Goal: Task Accomplishment & Management: Manage account settings

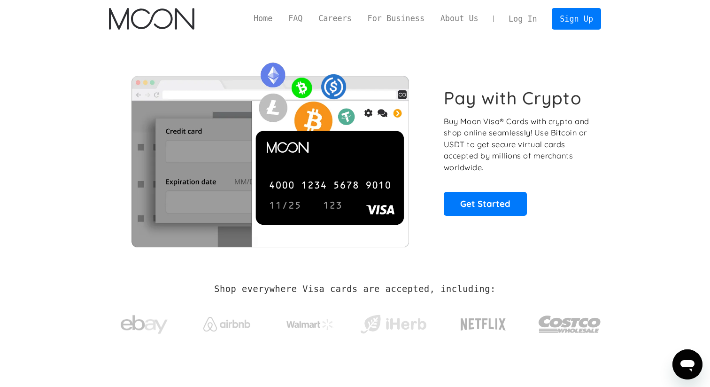
click at [523, 14] on link "Log In" at bounding box center [523, 18] width 44 height 21
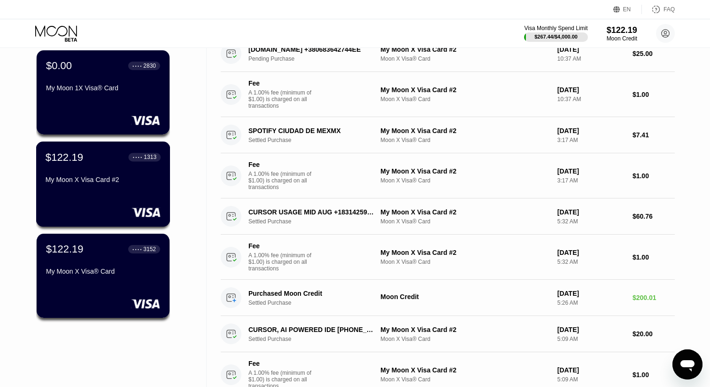
scroll to position [67, 0]
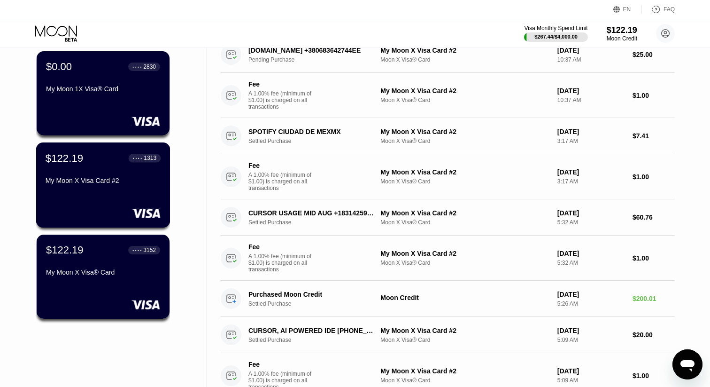
click at [114, 181] on div "My Moon X Visa Card #2" at bounding box center [103, 181] width 115 height 8
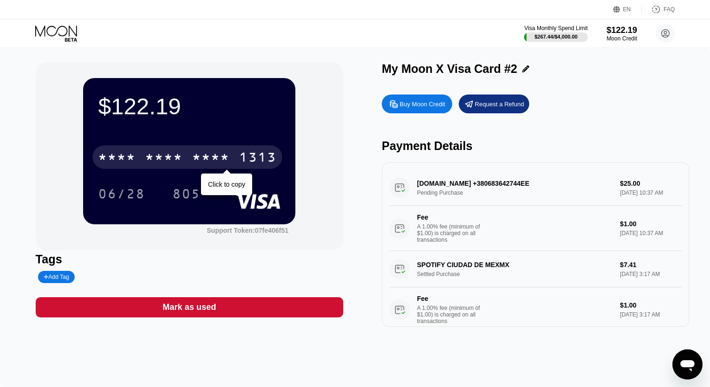
click at [233, 160] on div "* * * * * * * * * * * * 1313" at bounding box center [188, 156] width 190 height 23
